Goal: Task Accomplishment & Management: Manage account settings

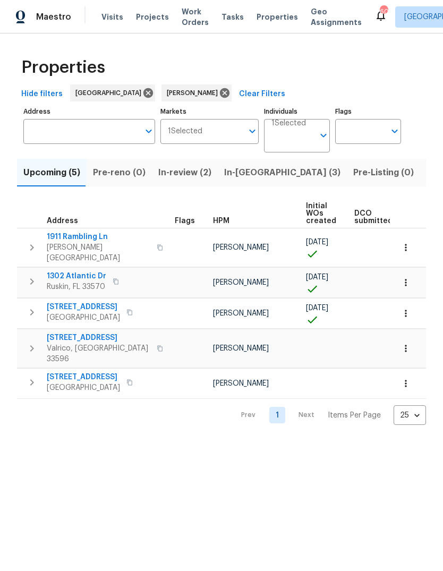
click at [178, 176] on span "In-review (2)" at bounding box center [184, 172] width 53 height 15
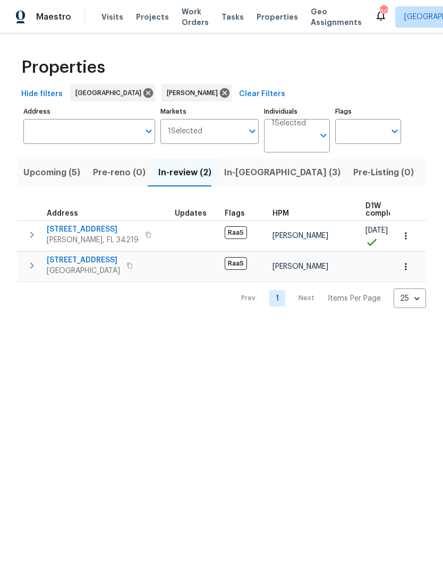
click at [62, 234] on span "11440 64th St E" at bounding box center [93, 229] width 92 height 11
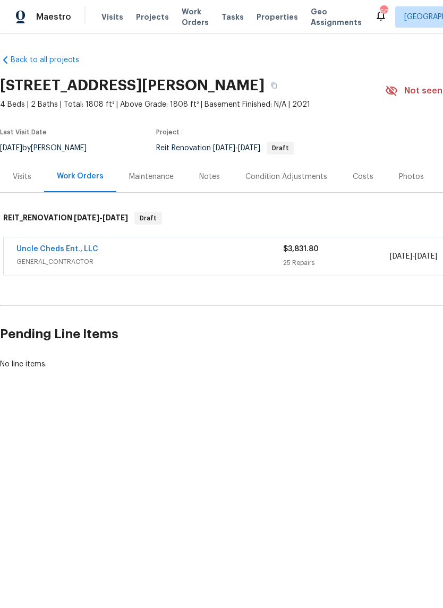
click at [34, 252] on link "Uncle Cheds Ent., LLC" at bounding box center [57, 248] width 82 height 7
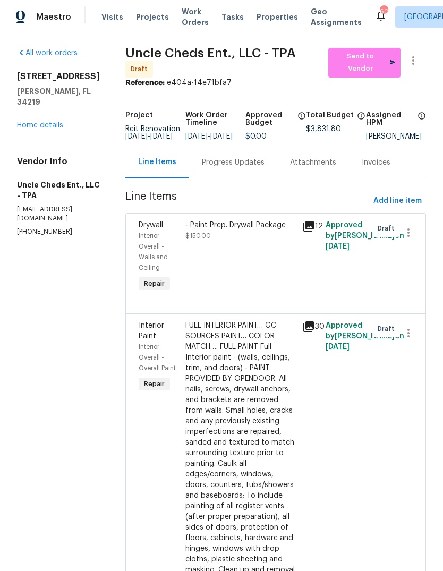
scroll to position [1, 0]
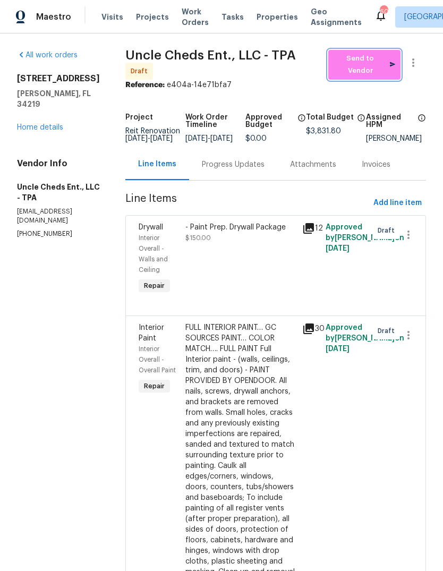
click at [368, 53] on span "Send to Vendor" at bounding box center [365, 65] width 62 height 24
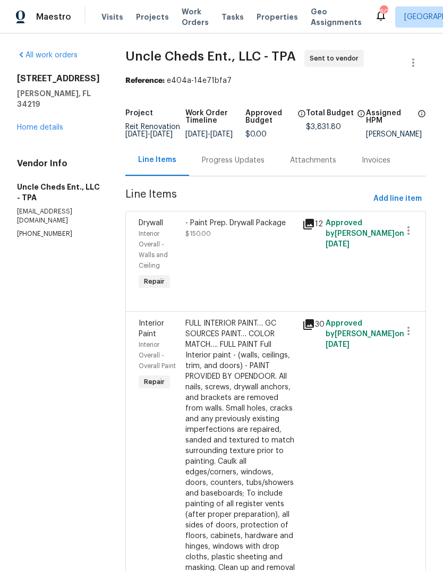
click at [28, 124] on link "Home details" at bounding box center [40, 127] width 46 height 7
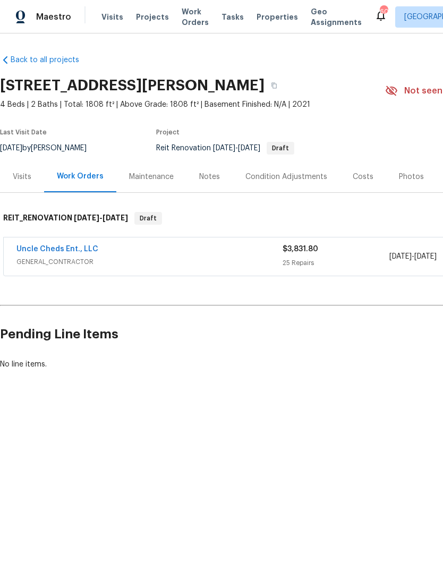
click at [52, 247] on link "Uncle Cheds Ent., LLC" at bounding box center [57, 248] width 82 height 7
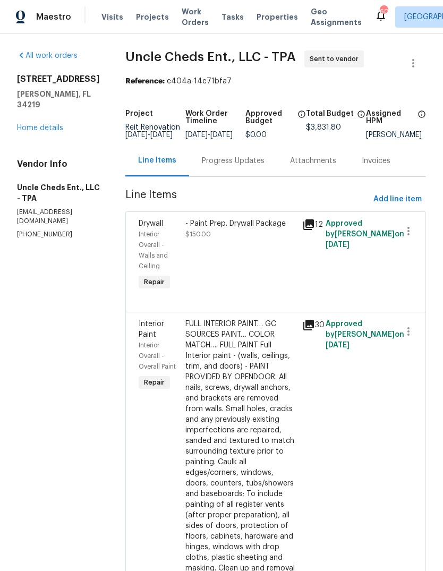
click at [31, 124] on link "Home details" at bounding box center [40, 127] width 46 height 7
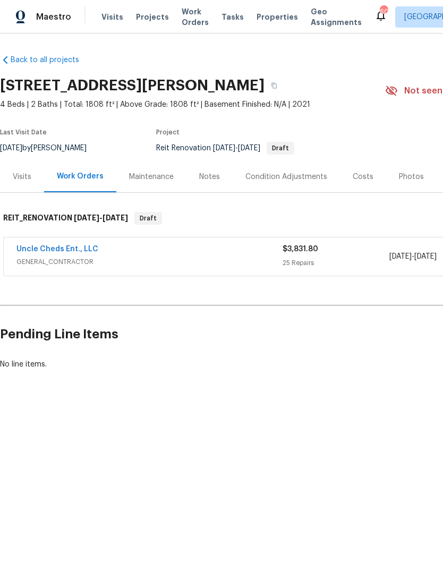
click at [209, 167] on div "Notes" at bounding box center [209, 176] width 46 height 31
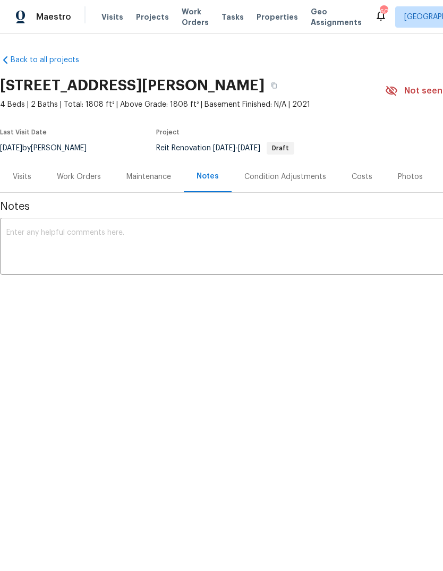
click at [40, 238] on textarea at bounding box center [299, 247] width 587 height 37
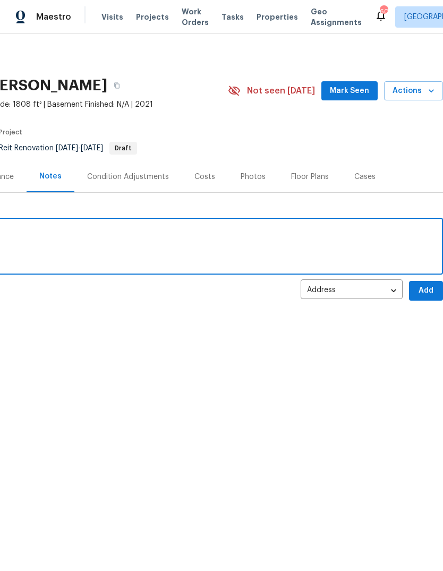
scroll to position [0, 157]
type textarea "Just received approval and notified GC"
click at [426, 290] on span "Add" at bounding box center [425, 290] width 17 height 13
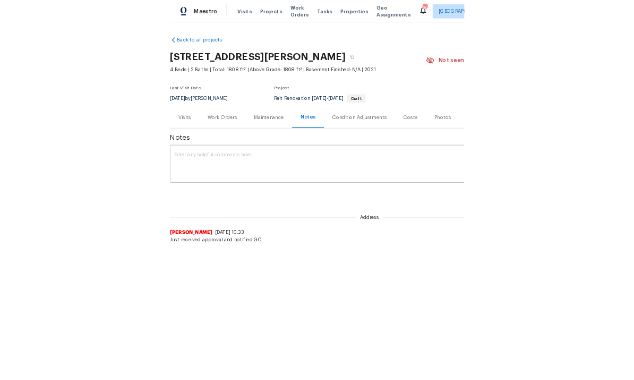
scroll to position [0, 0]
